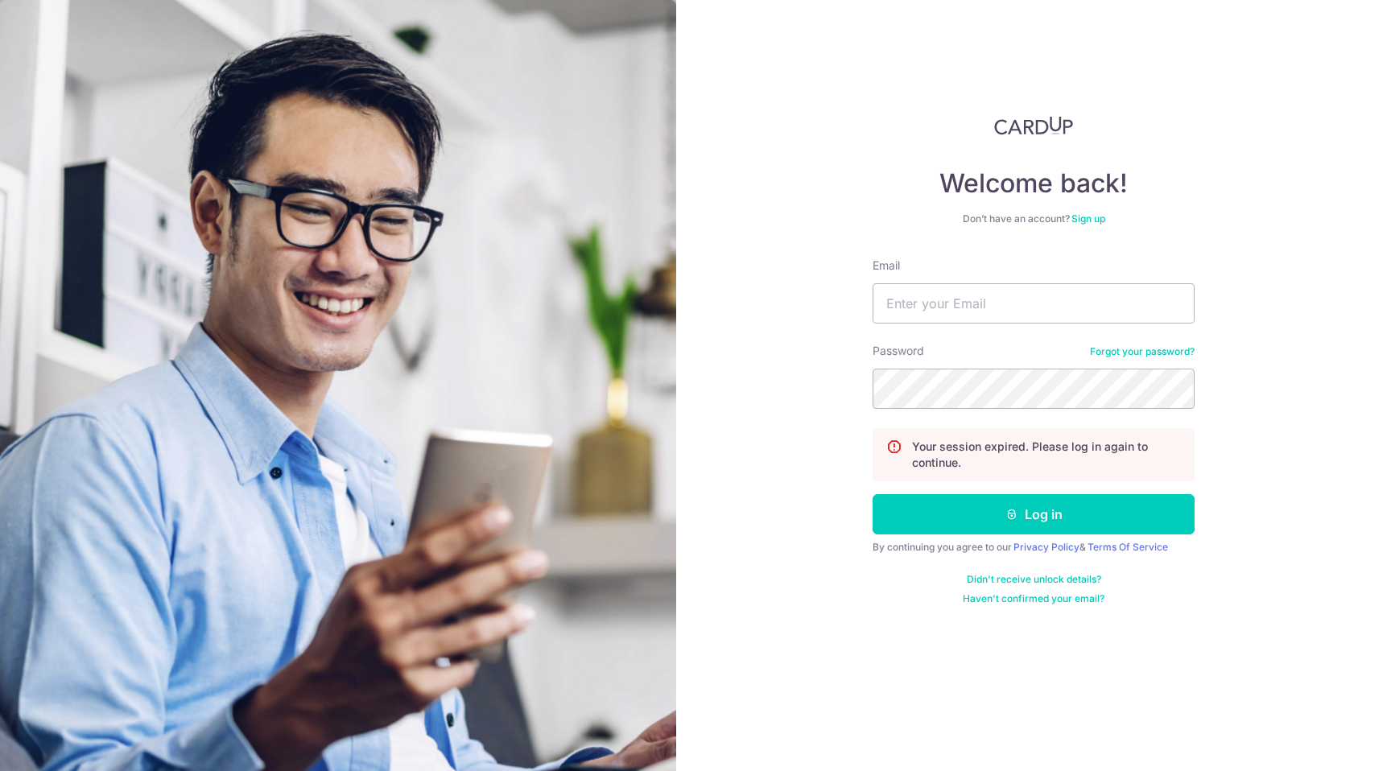
click at [1023, 297] on input "Email" at bounding box center [1033, 303] width 322 height 40
type input "[EMAIL_ADDRESS][DOMAIN_NAME]"
click at [872, 494] on button "Log in" at bounding box center [1033, 514] width 322 height 40
